Goal: Complete application form: Complete application form

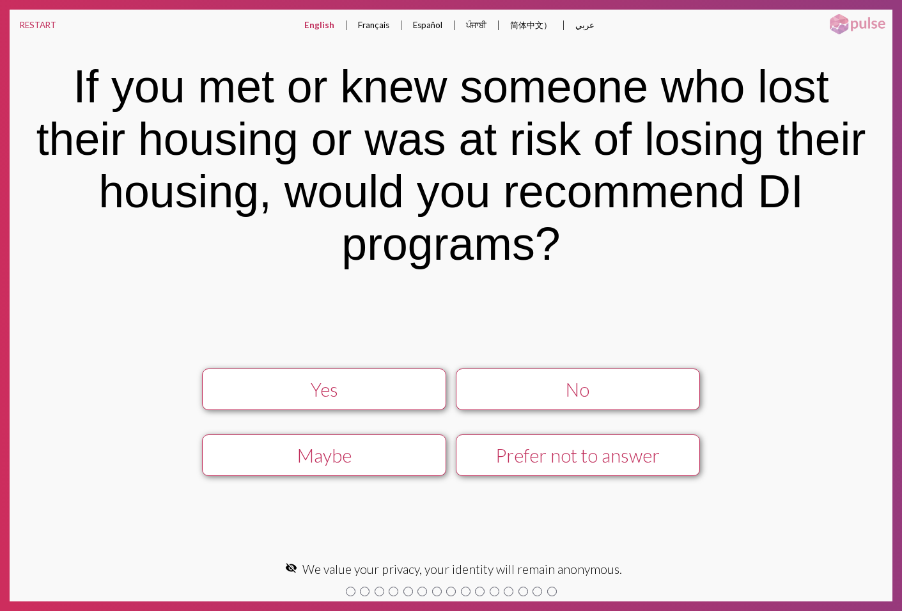
click at [525, 450] on div "Prefer not to answer" at bounding box center [578, 455] width 219 height 22
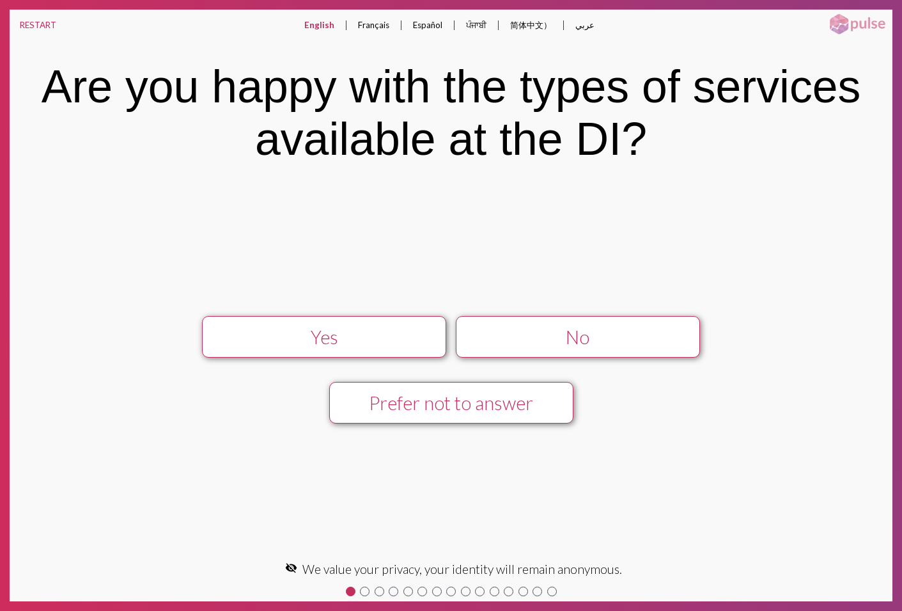
click at [500, 406] on div "Prefer not to answer" at bounding box center [451, 403] width 219 height 22
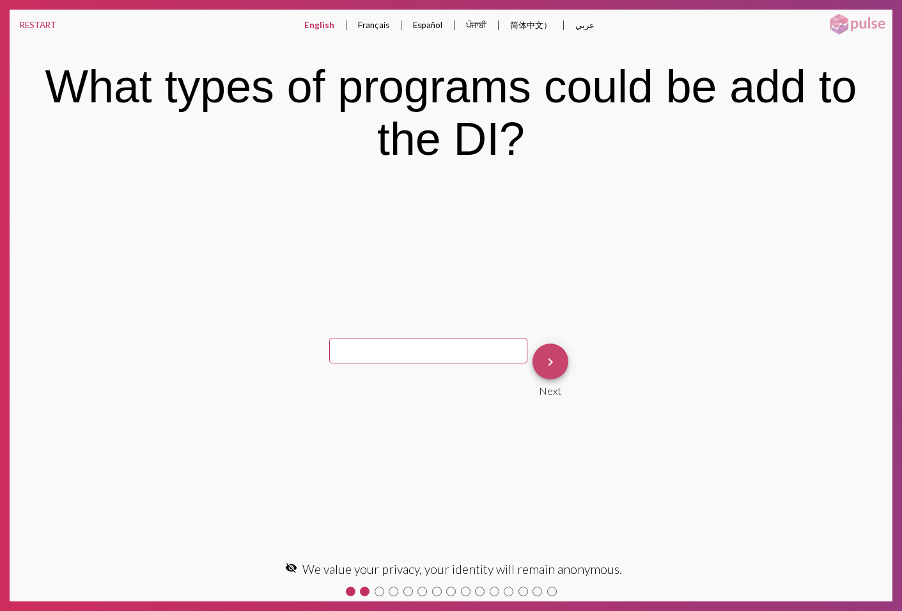
click at [543, 359] on mat-icon "keyboard_arrow_right" at bounding box center [550, 361] width 15 height 15
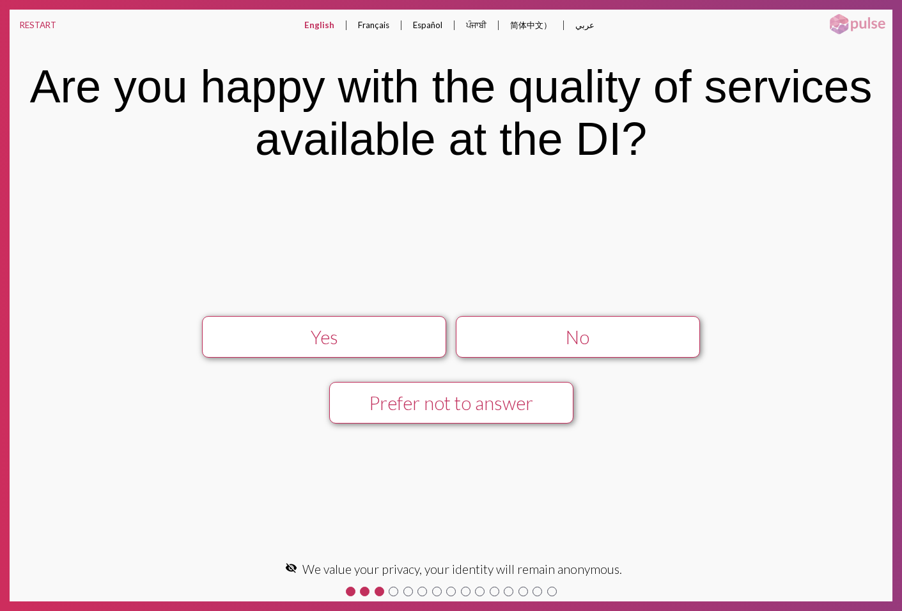
click at [464, 400] on div "Prefer not to answer" at bounding box center [451, 403] width 219 height 22
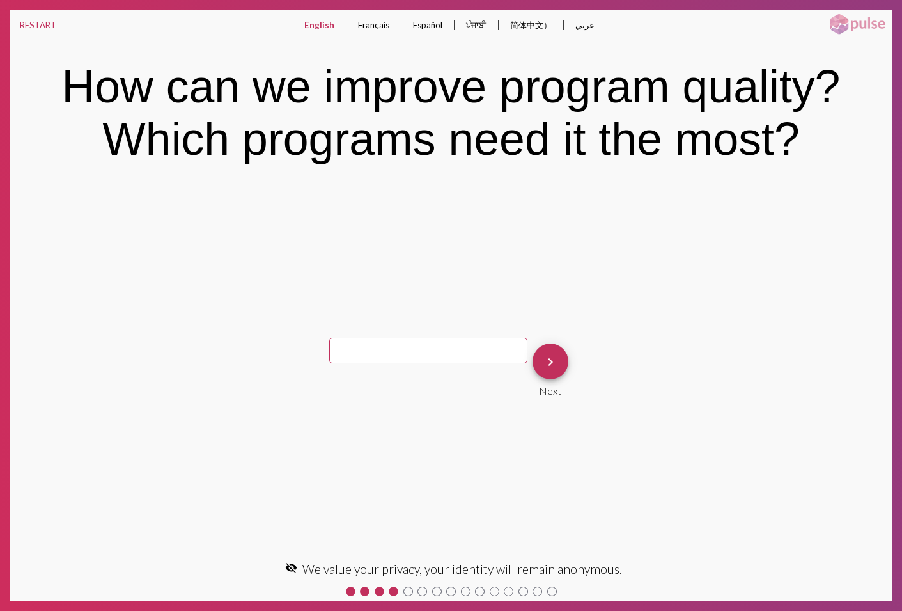
click at [543, 359] on mat-icon "keyboard_arrow_right" at bounding box center [550, 361] width 15 height 15
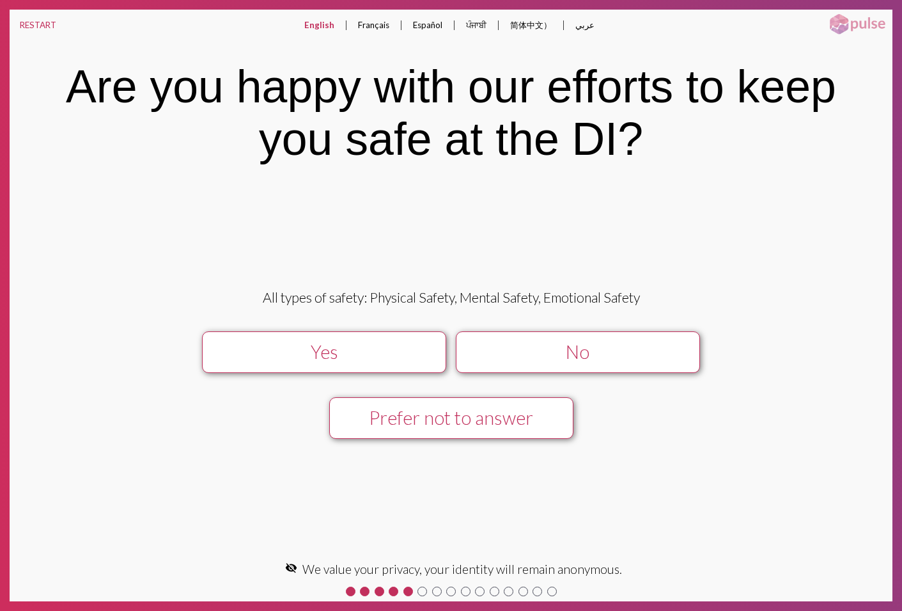
click at [486, 419] on div "Prefer not to answer" at bounding box center [451, 418] width 219 height 22
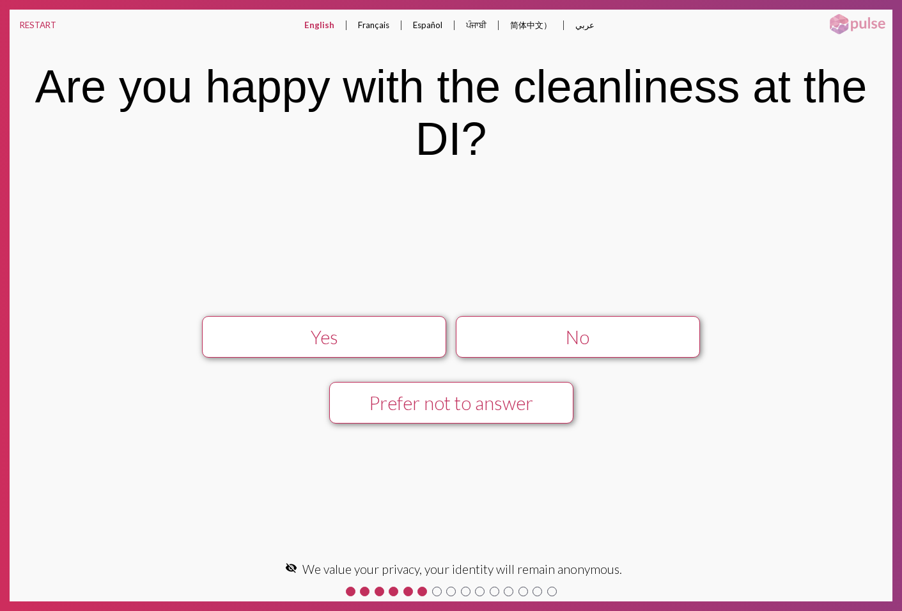
click at [512, 401] on div "Prefer not to answer" at bounding box center [451, 403] width 219 height 22
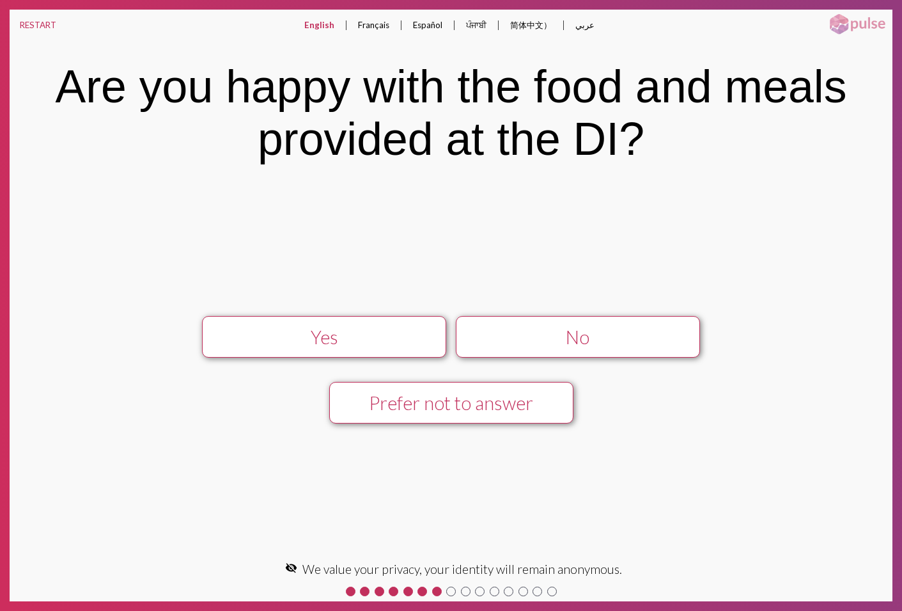
click at [512, 401] on div "Prefer not to answer" at bounding box center [451, 403] width 219 height 22
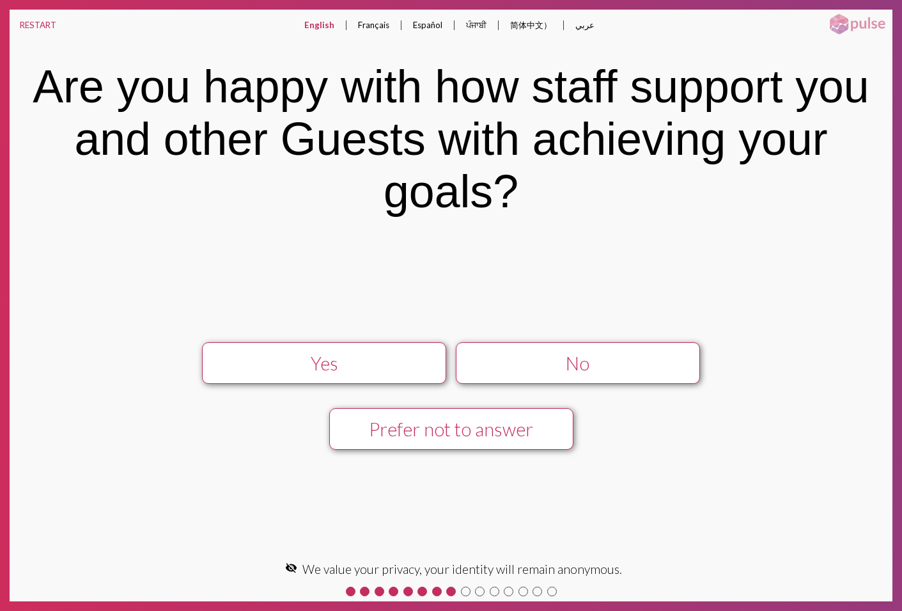
click at [441, 433] on div "Prefer not to answer" at bounding box center [451, 429] width 219 height 22
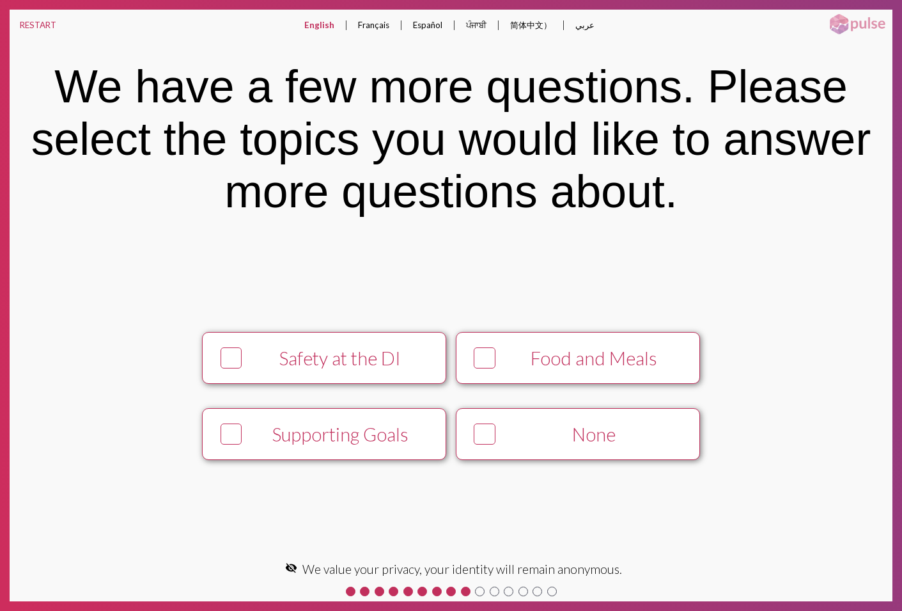
click at [563, 345] on button "Food and Meals" at bounding box center [578, 358] width 244 height 52
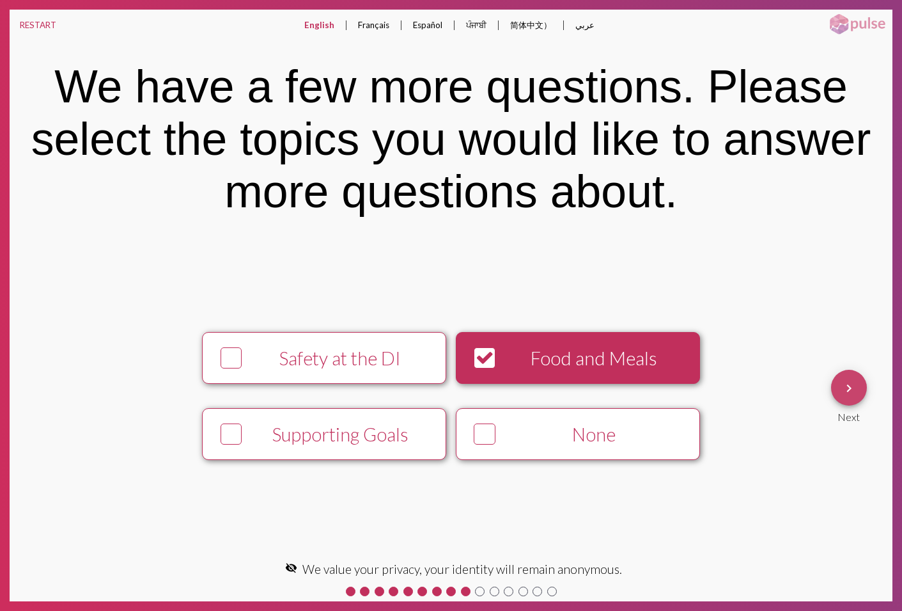
click at [842, 389] on mat-icon "keyboard_arrow_right" at bounding box center [849, 388] width 15 height 15
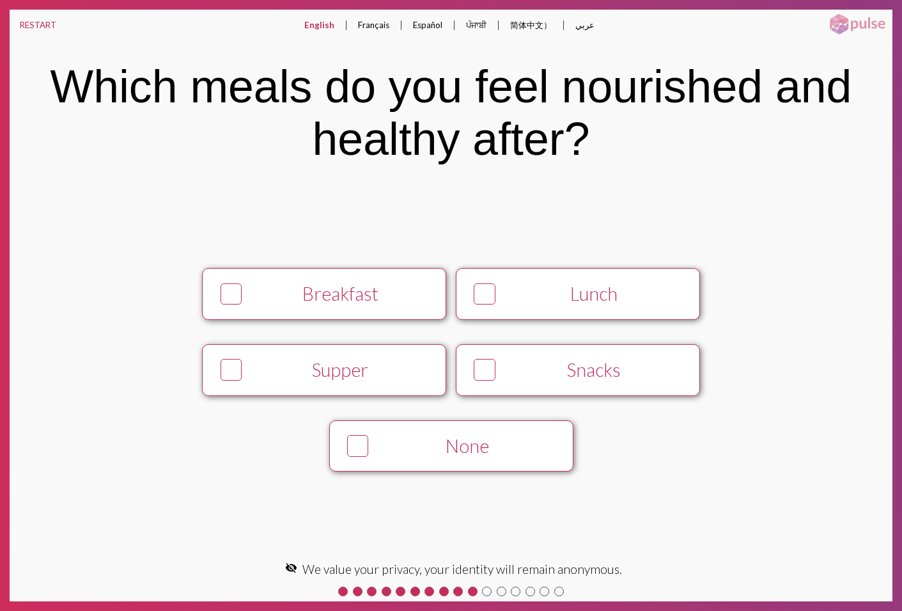
click at [368, 308] on button "Breakfast" at bounding box center [324, 294] width 244 height 52
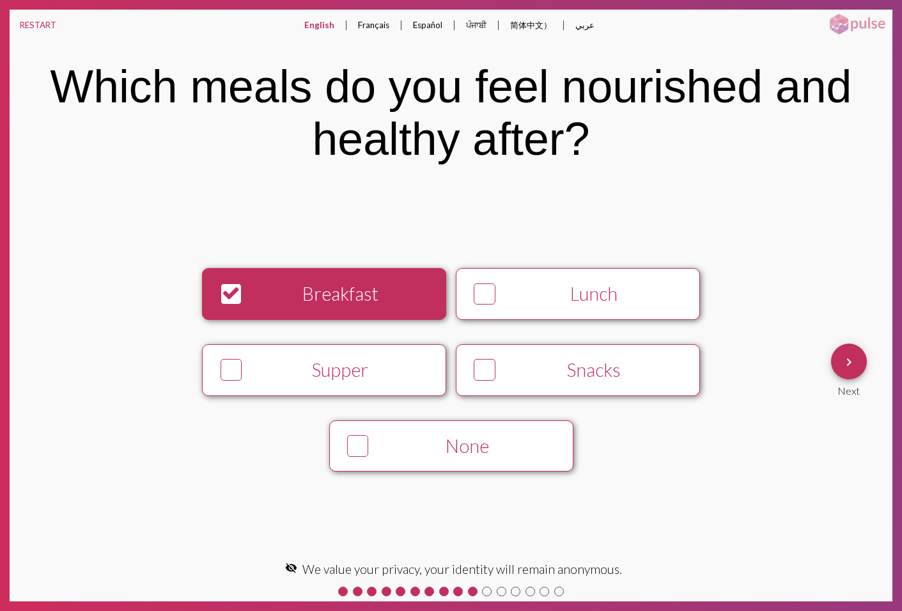
click at [349, 303] on div "Breakfast" at bounding box center [340, 294] width 187 height 22
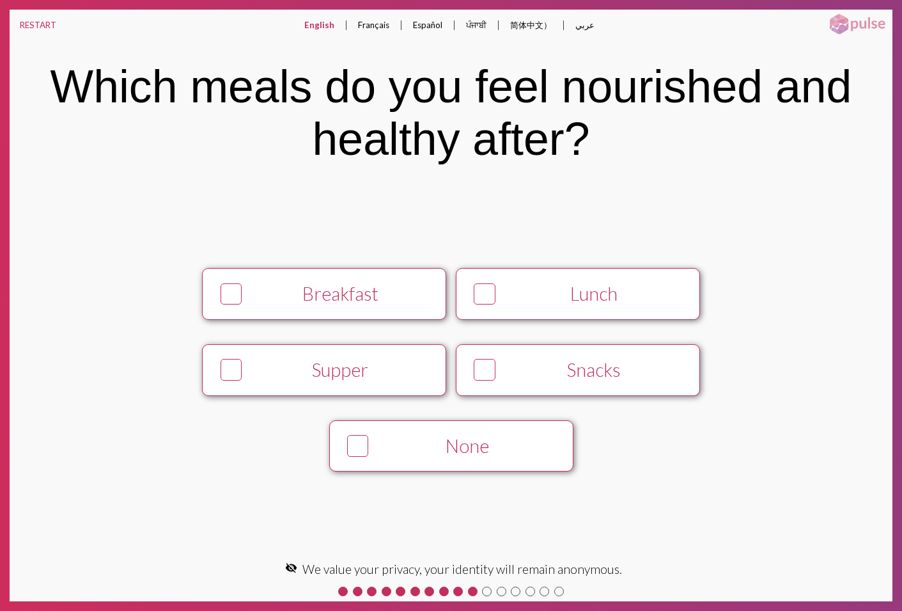
click at [438, 439] on div "None" at bounding box center [467, 446] width 187 height 22
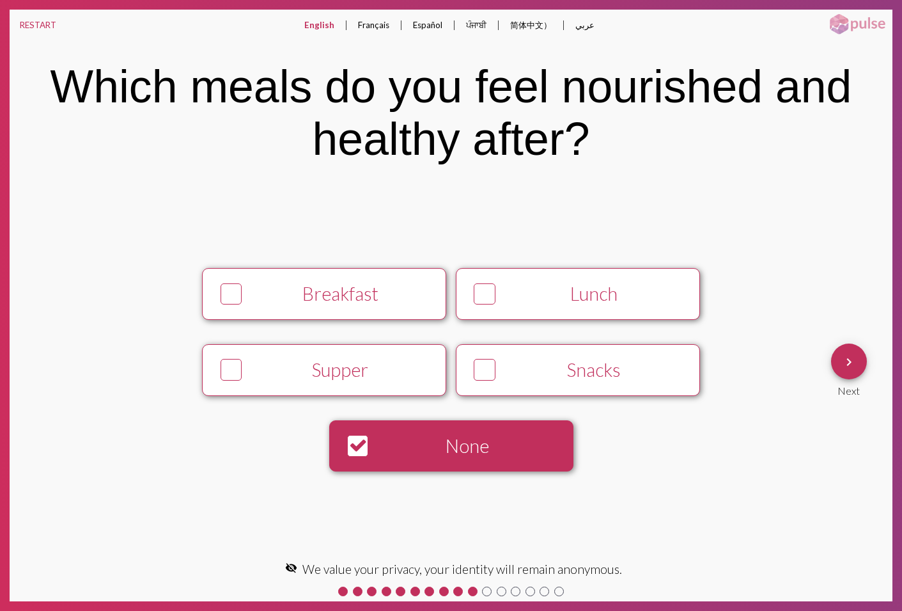
click at [843, 363] on mat-icon "keyboard_arrow_right" at bounding box center [849, 361] width 15 height 15
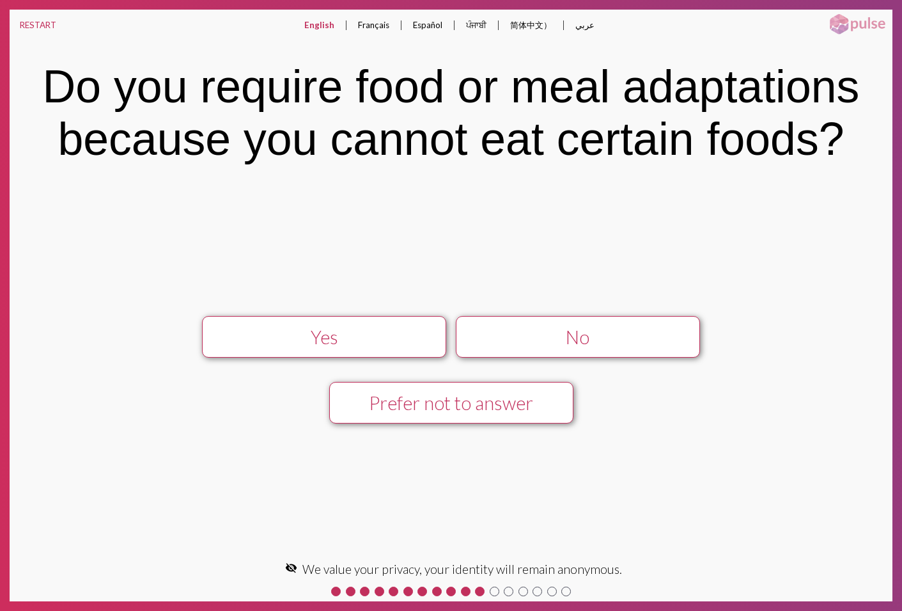
click at [294, 338] on div "Yes" at bounding box center [324, 337] width 219 height 22
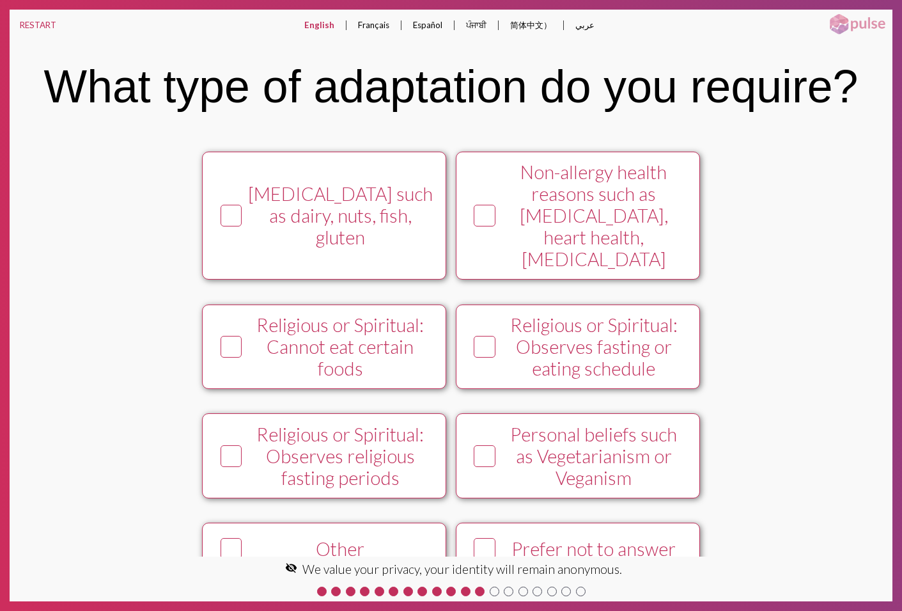
scroll to position [33, 0]
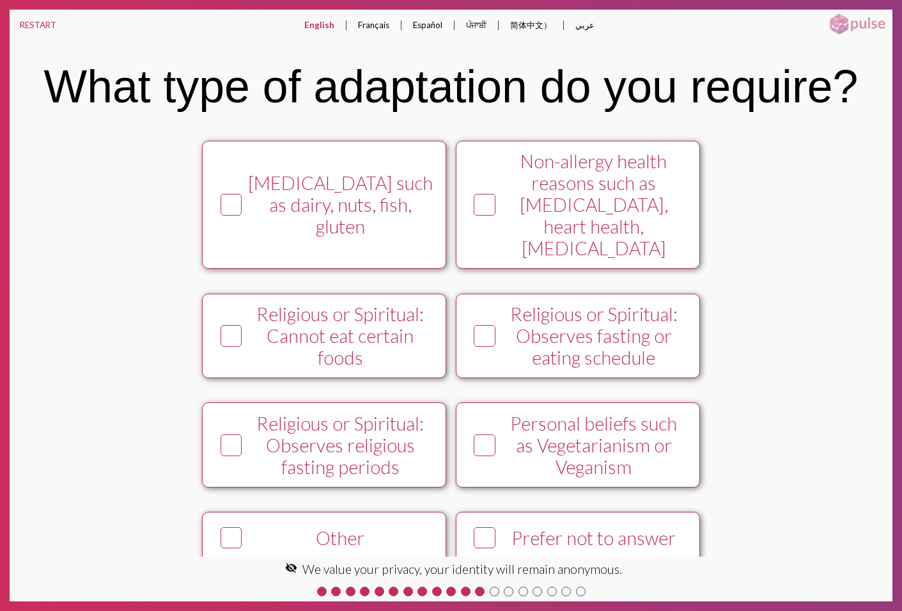
click at [544, 527] on div "Prefer not to answer" at bounding box center [594, 538] width 187 height 22
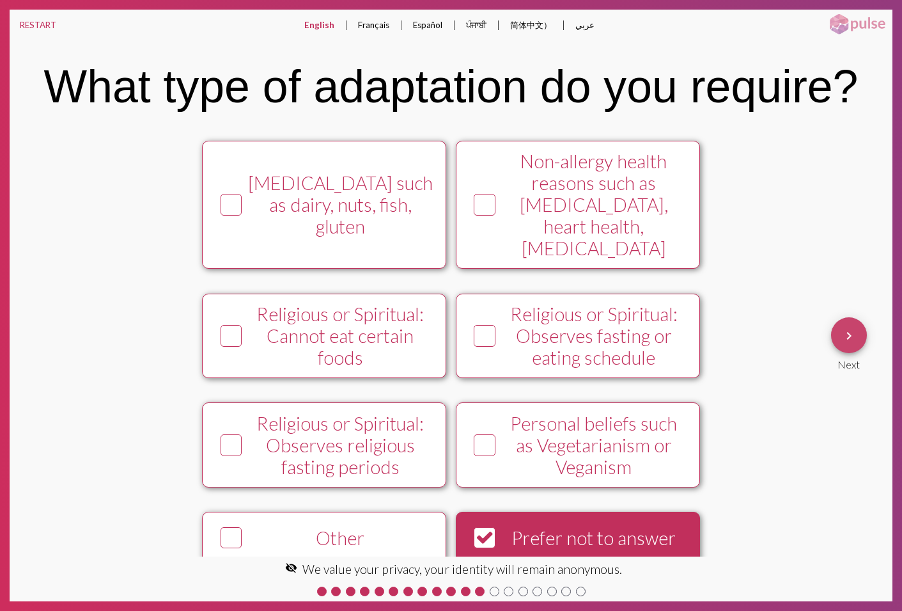
click at [849, 341] on mat-icon "keyboard_arrow_right" at bounding box center [849, 335] width 15 height 15
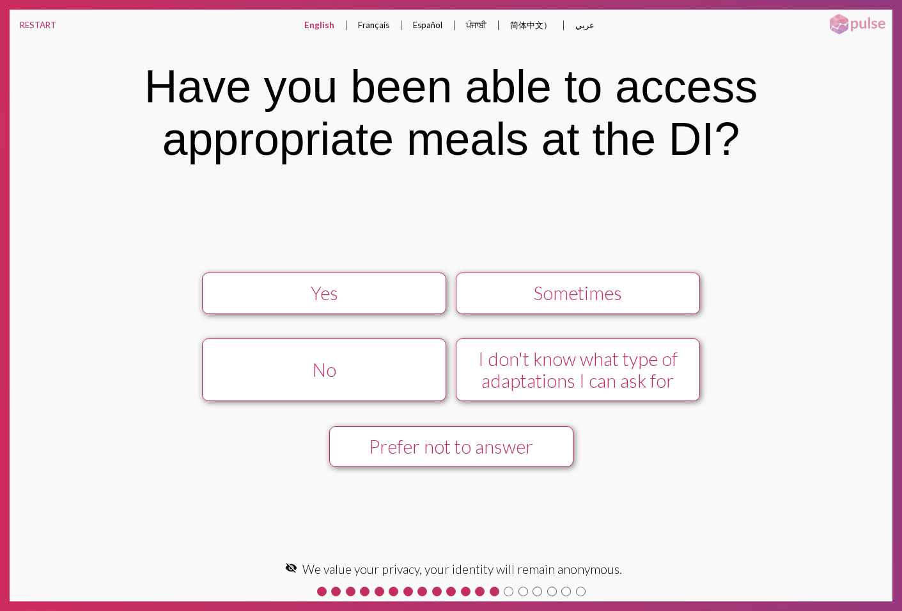
click at [362, 378] on div "No" at bounding box center [324, 370] width 219 height 22
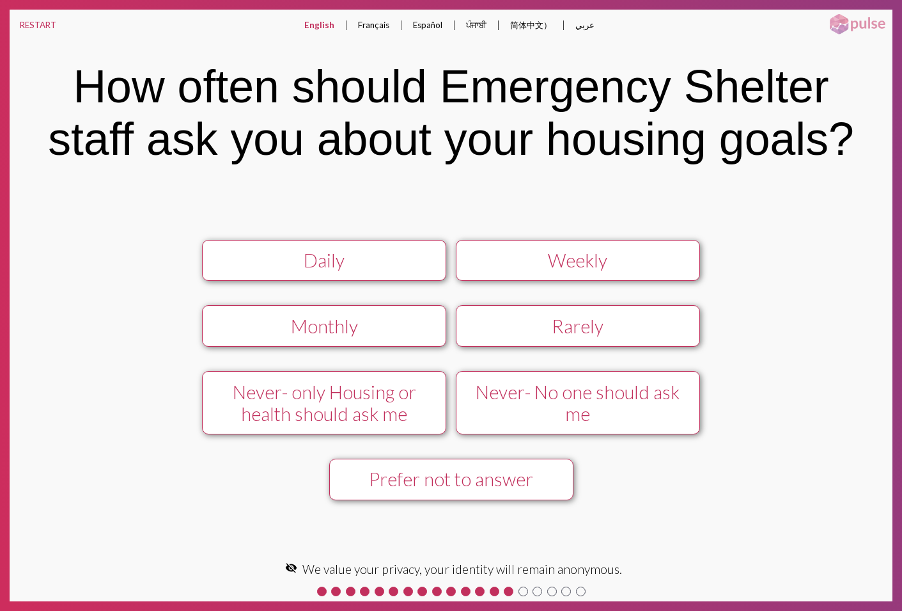
click at [349, 269] on div "Daily" at bounding box center [324, 260] width 219 height 22
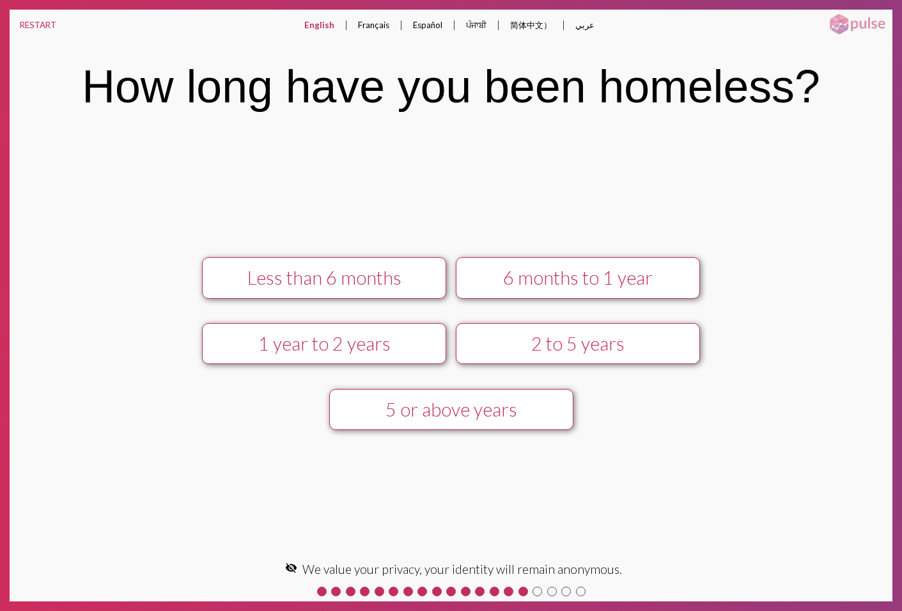
click at [341, 286] on div "Less than 6 months" at bounding box center [324, 278] width 219 height 22
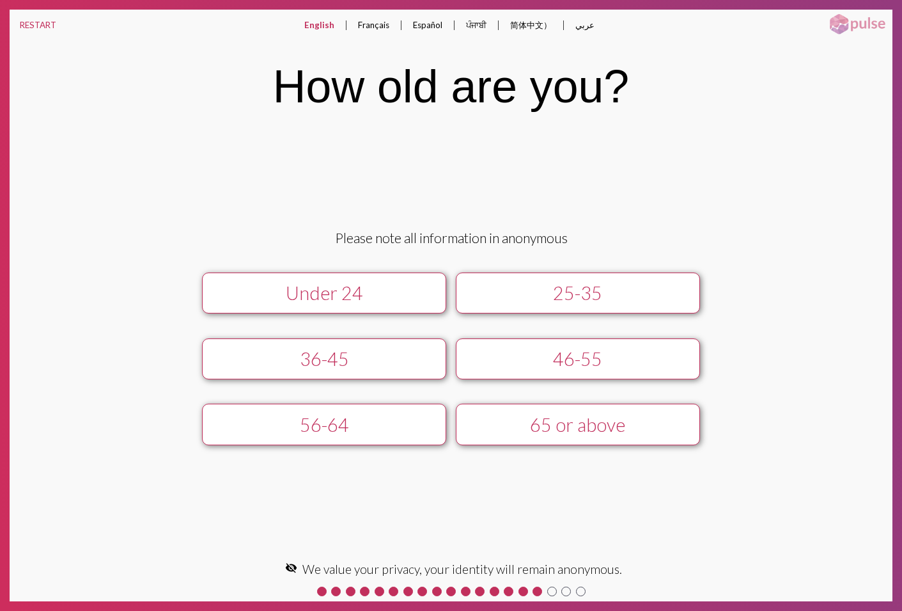
click at [341, 286] on div "Under 24" at bounding box center [324, 293] width 219 height 22
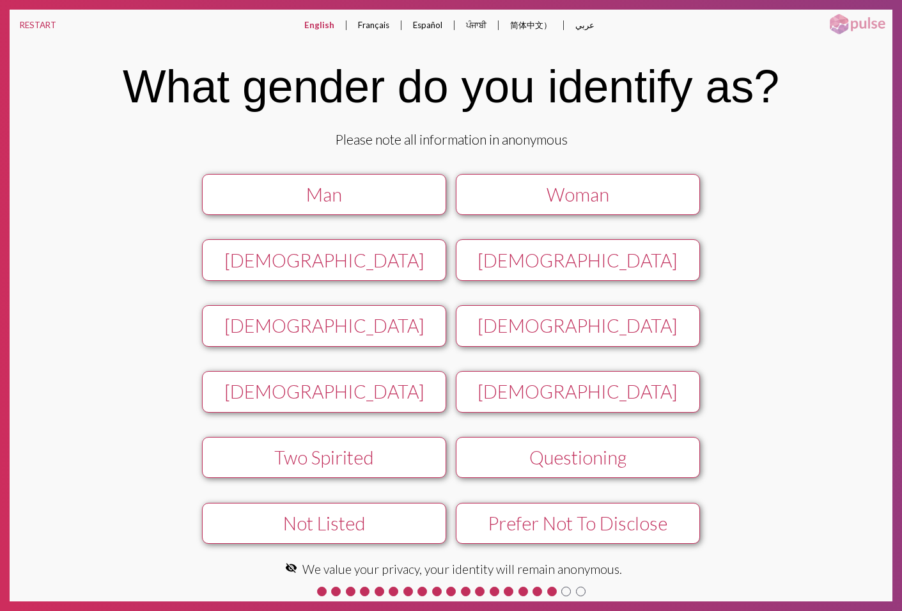
click at [341, 286] on div "Please note all information in anonymous Man Woman [DEMOGRAPHIC_DATA] [DEMOGRAP…" at bounding box center [450, 343] width 749 height 425
click at [333, 269] on div "[DEMOGRAPHIC_DATA]" at bounding box center [324, 260] width 219 height 22
